Goal: Find specific page/section: Find specific page/section

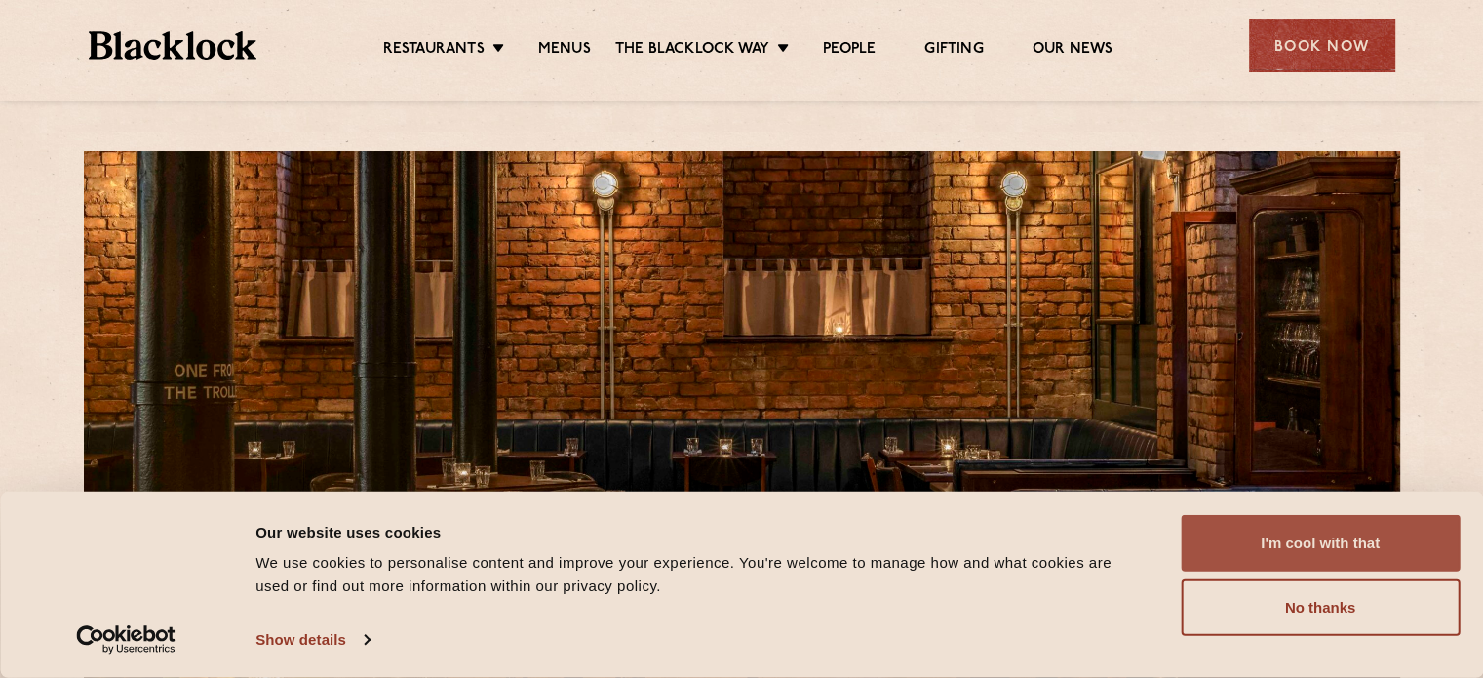
click at [1367, 540] on button "I'm cool with that" at bounding box center [1320, 543] width 279 height 57
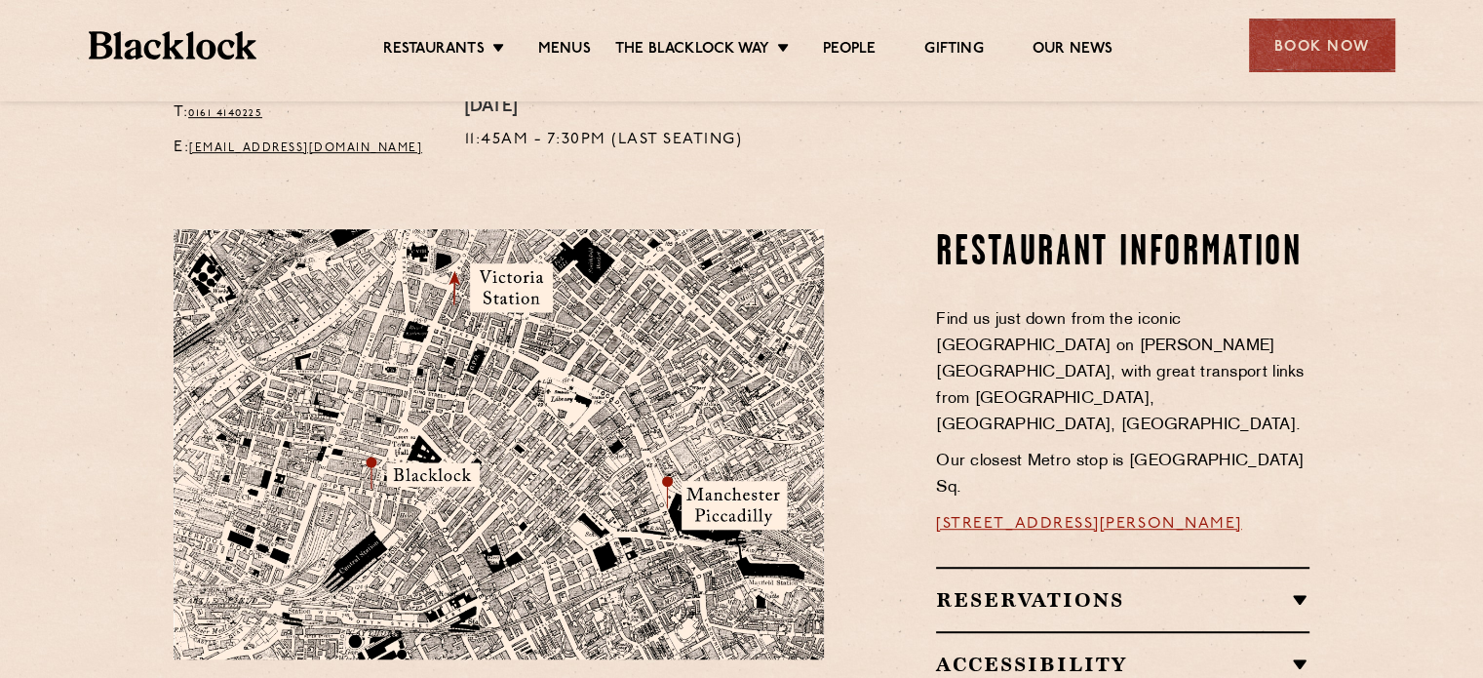
scroll to position [1039, 0]
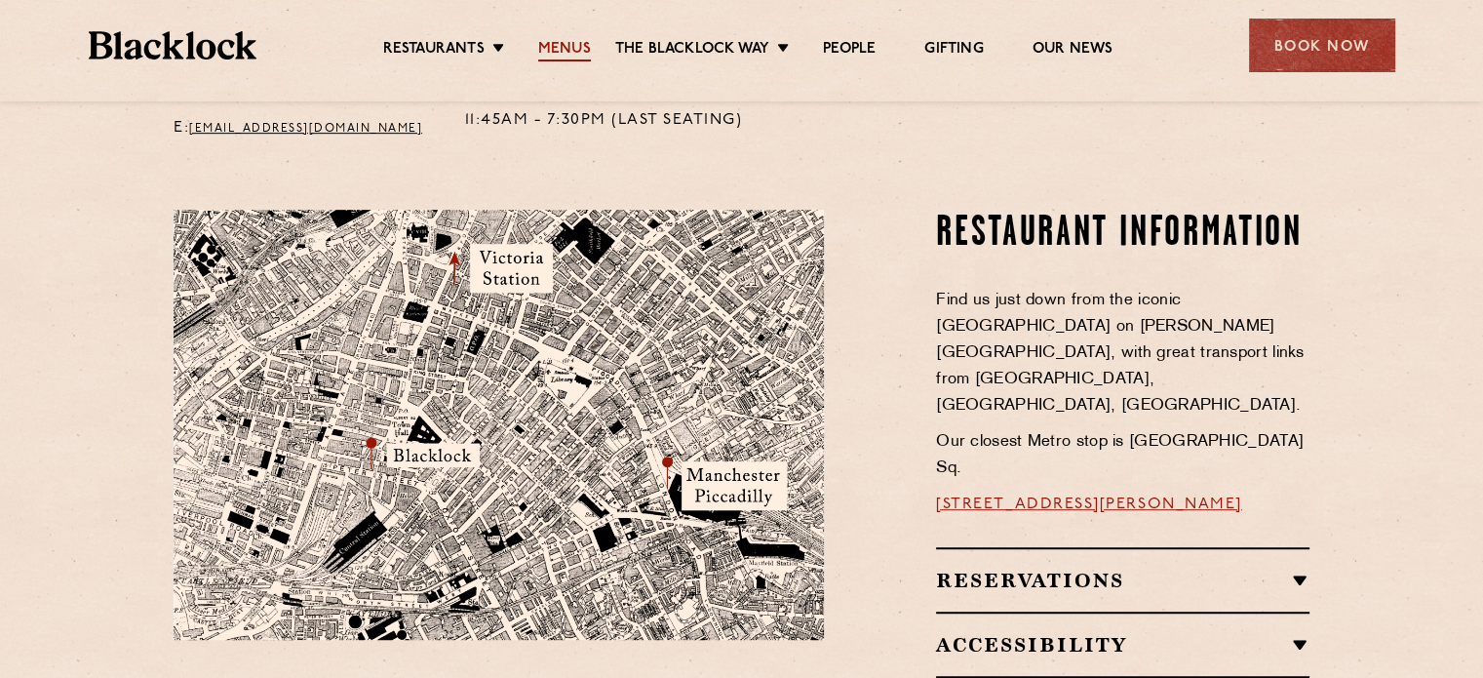
click at [565, 46] on link "Menus" at bounding box center [564, 50] width 53 height 21
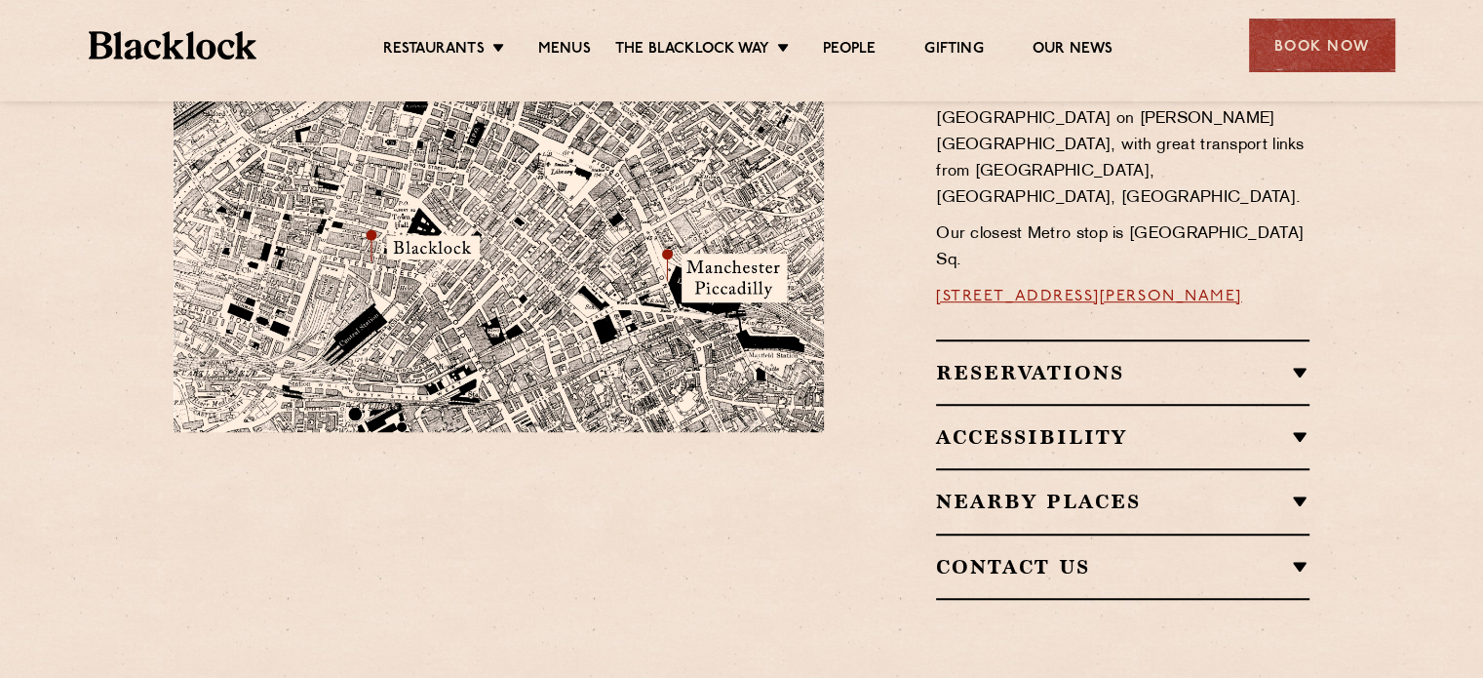
scroll to position [1299, 0]
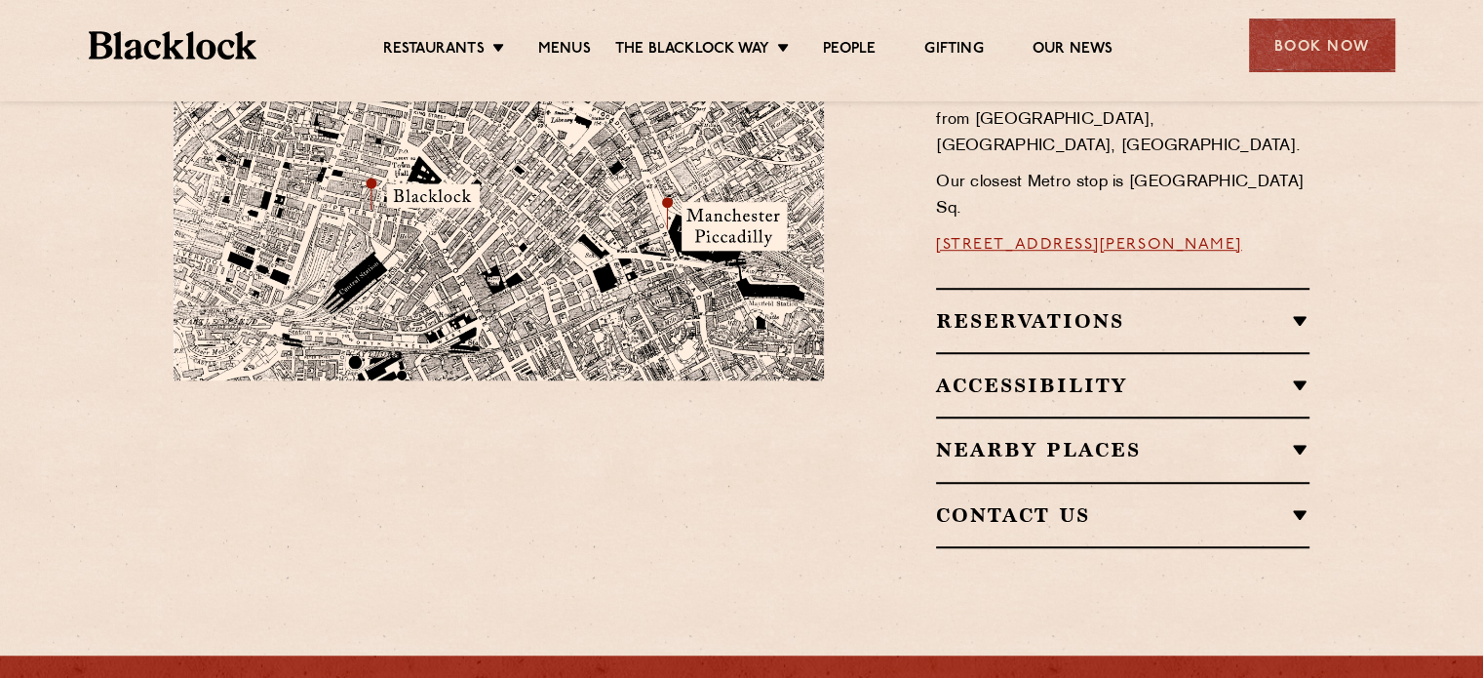
click at [1297, 438] on h2 "Nearby Places" at bounding box center [1122, 449] width 373 height 23
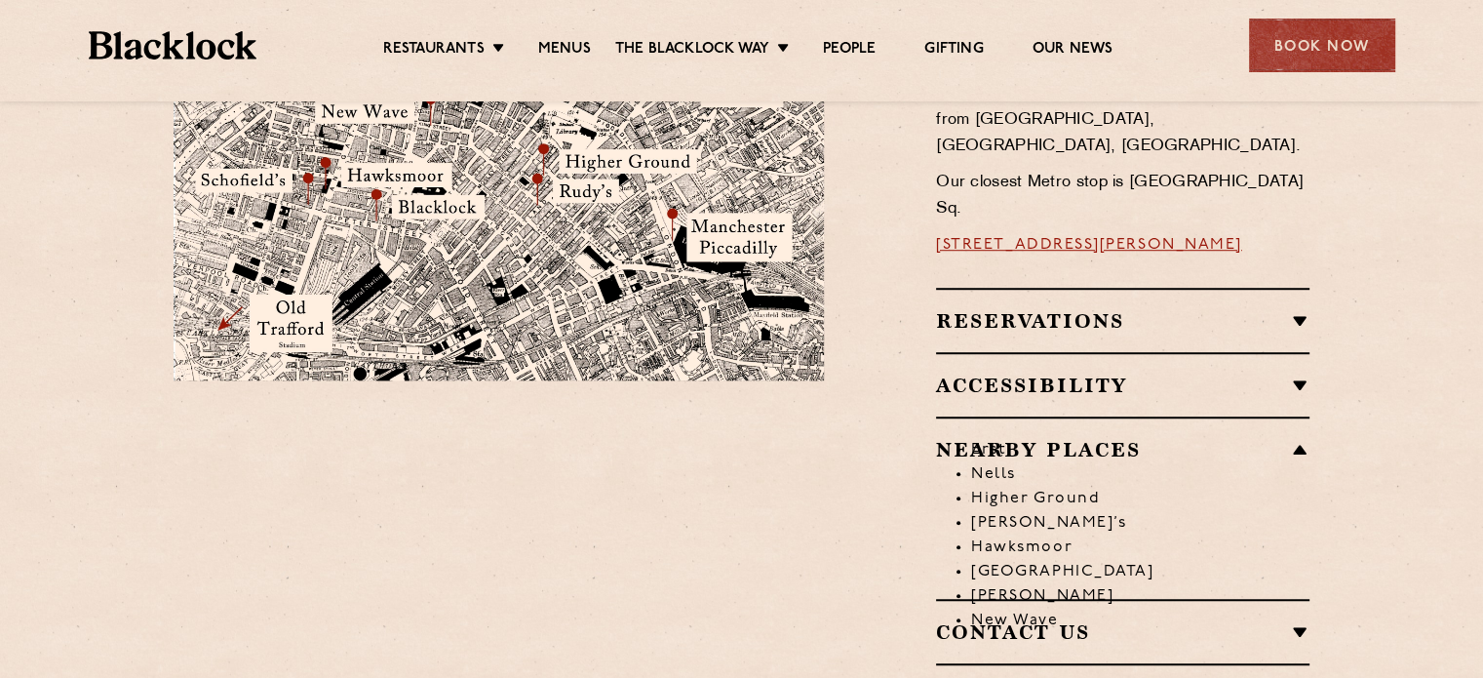
click at [1053, 535] on li "Hawksmoor" at bounding box center [1140, 547] width 338 height 24
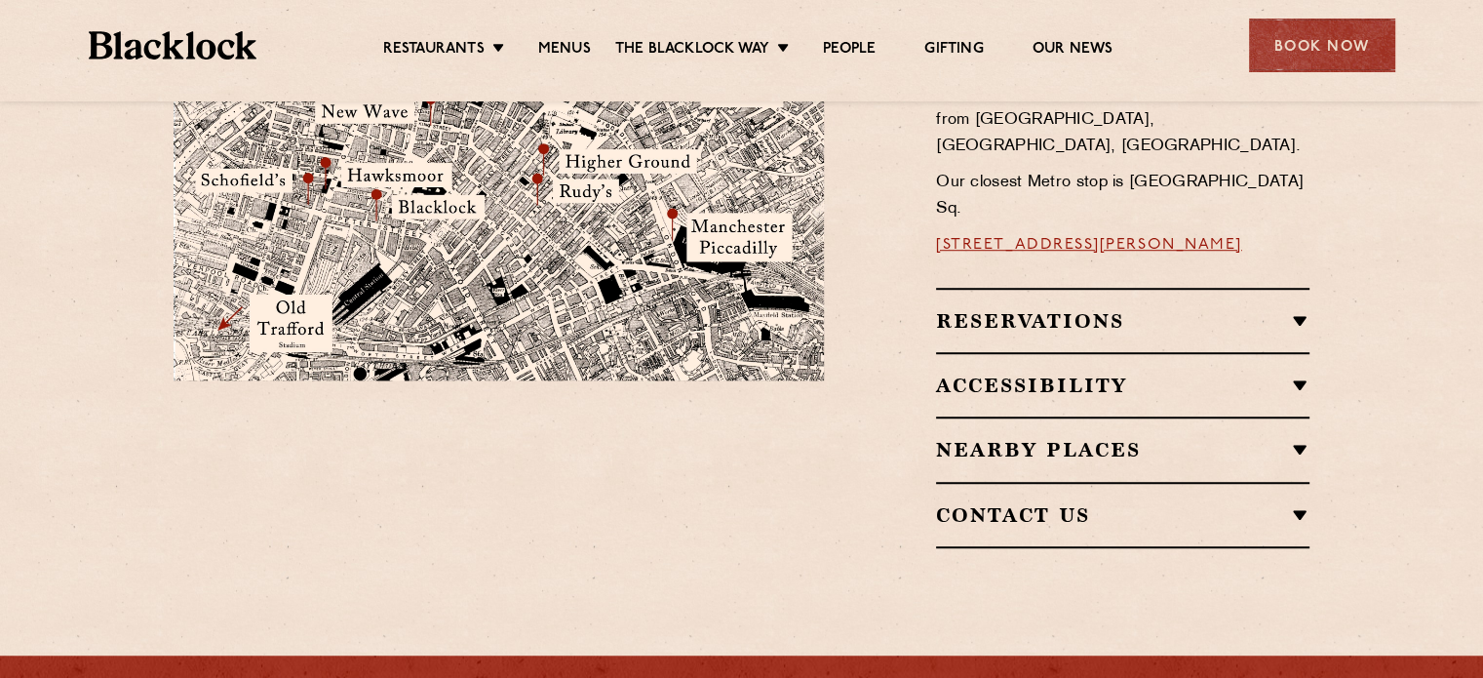
click at [1303, 438] on h2 "Nearby Places" at bounding box center [1122, 449] width 373 height 23
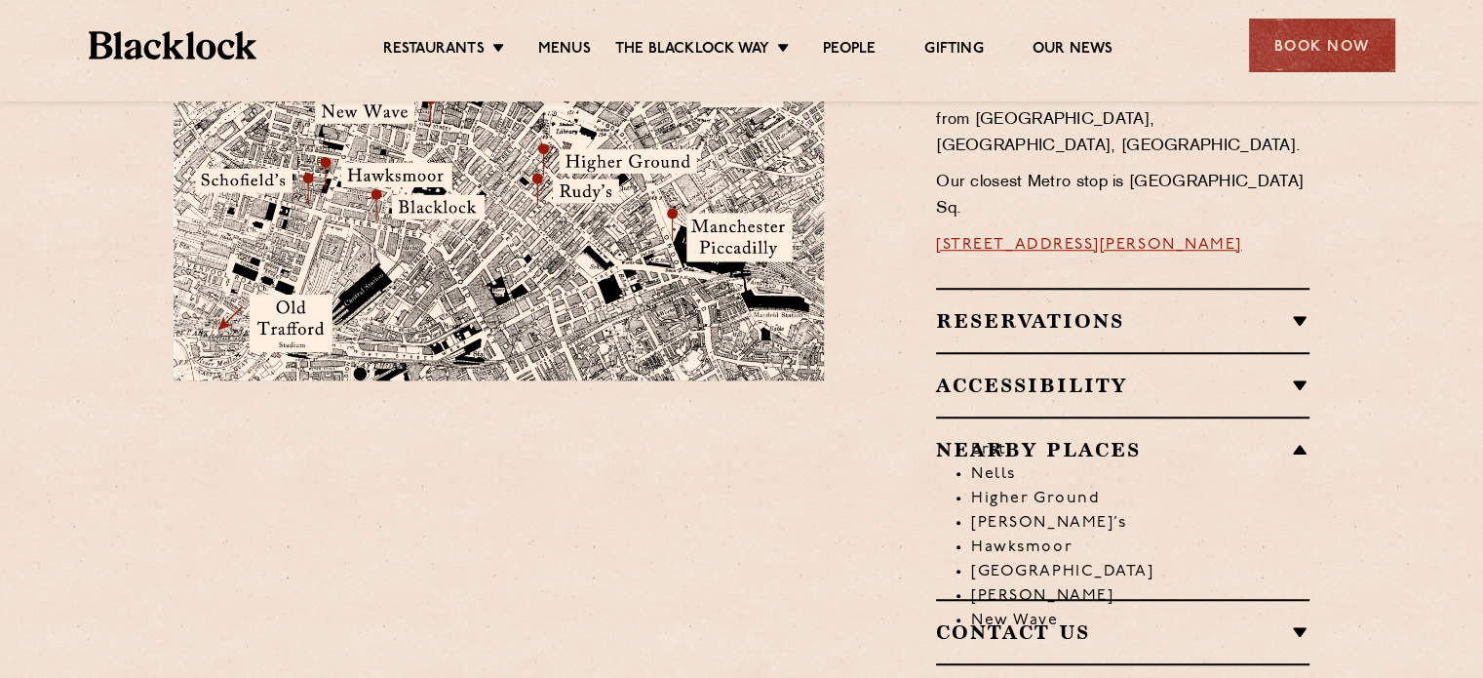
click at [1040, 535] on li "Hawksmoor" at bounding box center [1140, 547] width 338 height 24
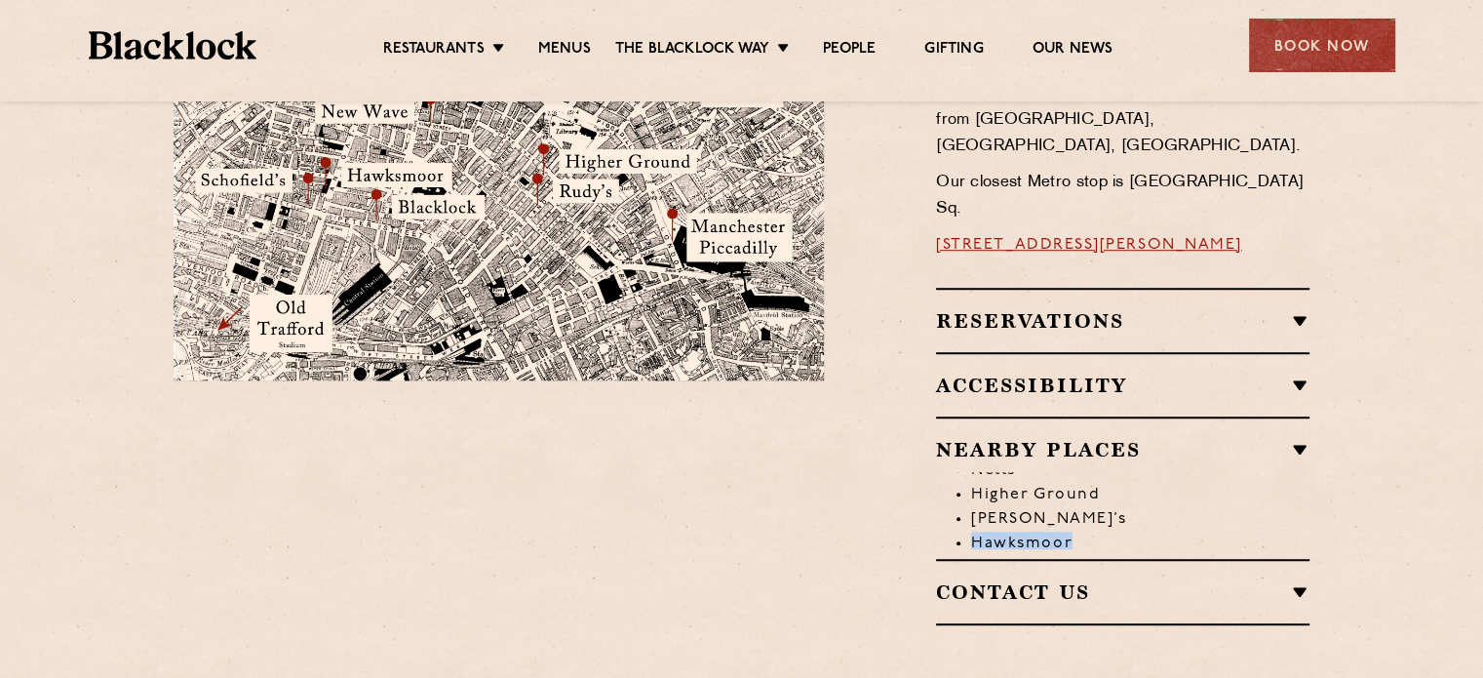
click at [1040, 453] on div "Reservations Reservations We know that bookings are important for certain occas…" at bounding box center [1122, 456] width 373 height 337
